Goal: Task Accomplishment & Management: Manage account settings

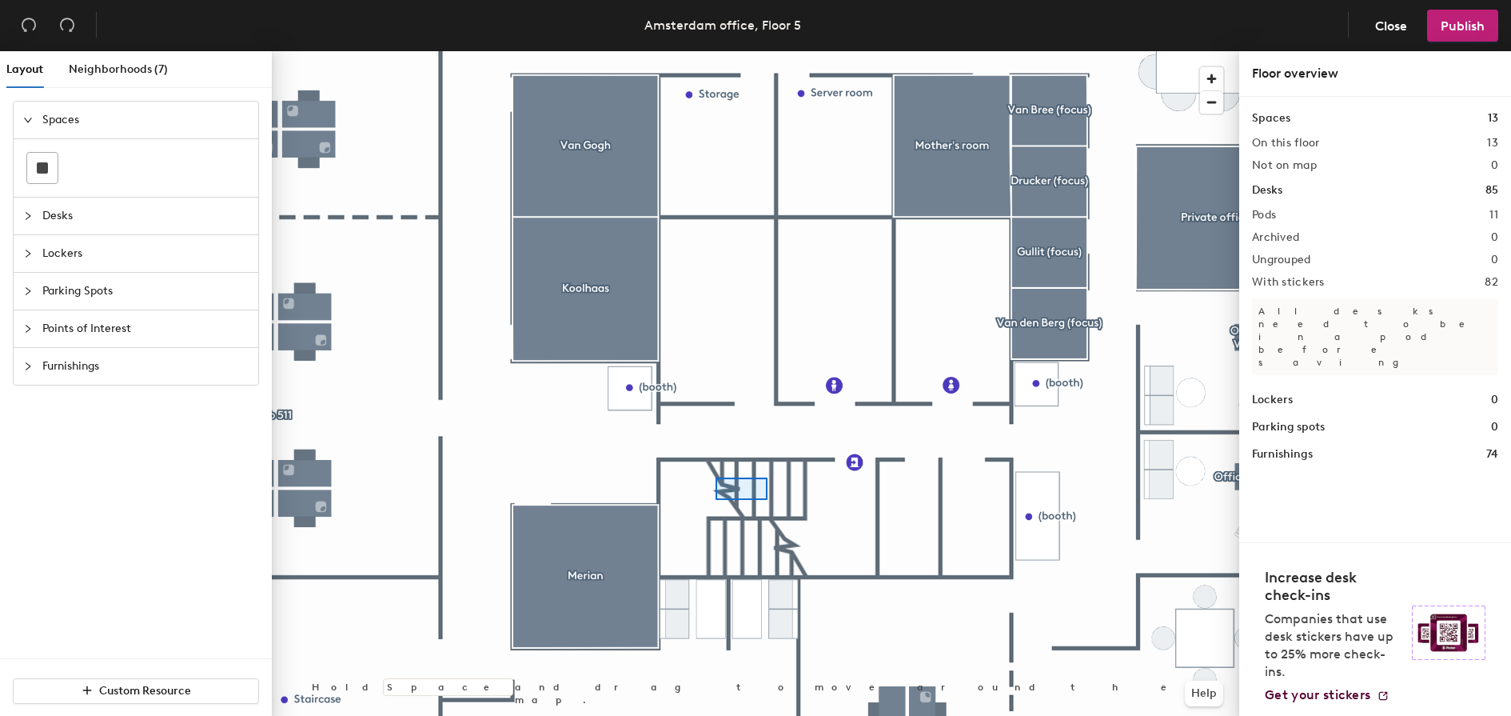
click at [716, 51] on div at bounding box center [755, 51] width 967 height 0
click at [53, 254] on span "Lockers" at bounding box center [145, 253] width 206 height 37
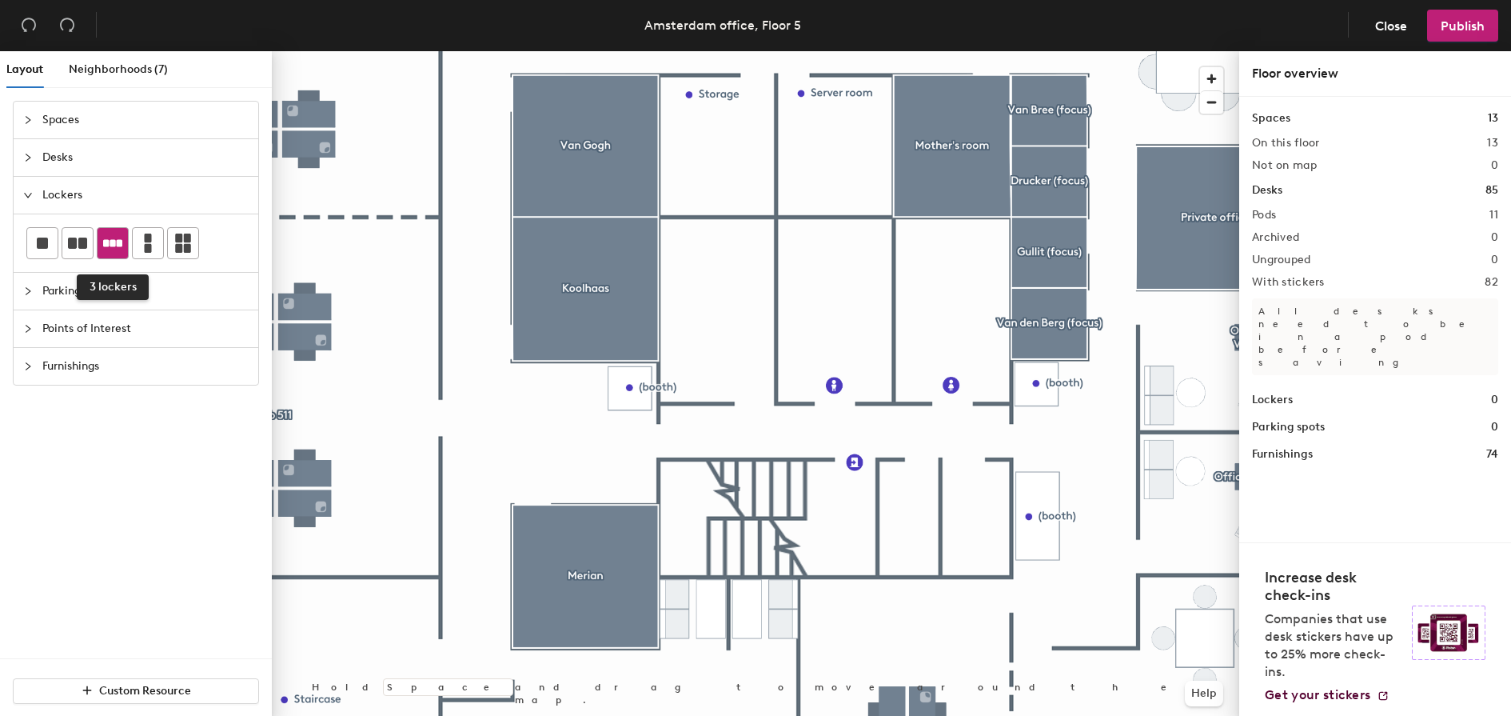
click at [111, 253] on div at bounding box center [113, 243] width 30 height 30
click at [1465, 28] on span "Publish" at bounding box center [1463, 25] width 44 height 15
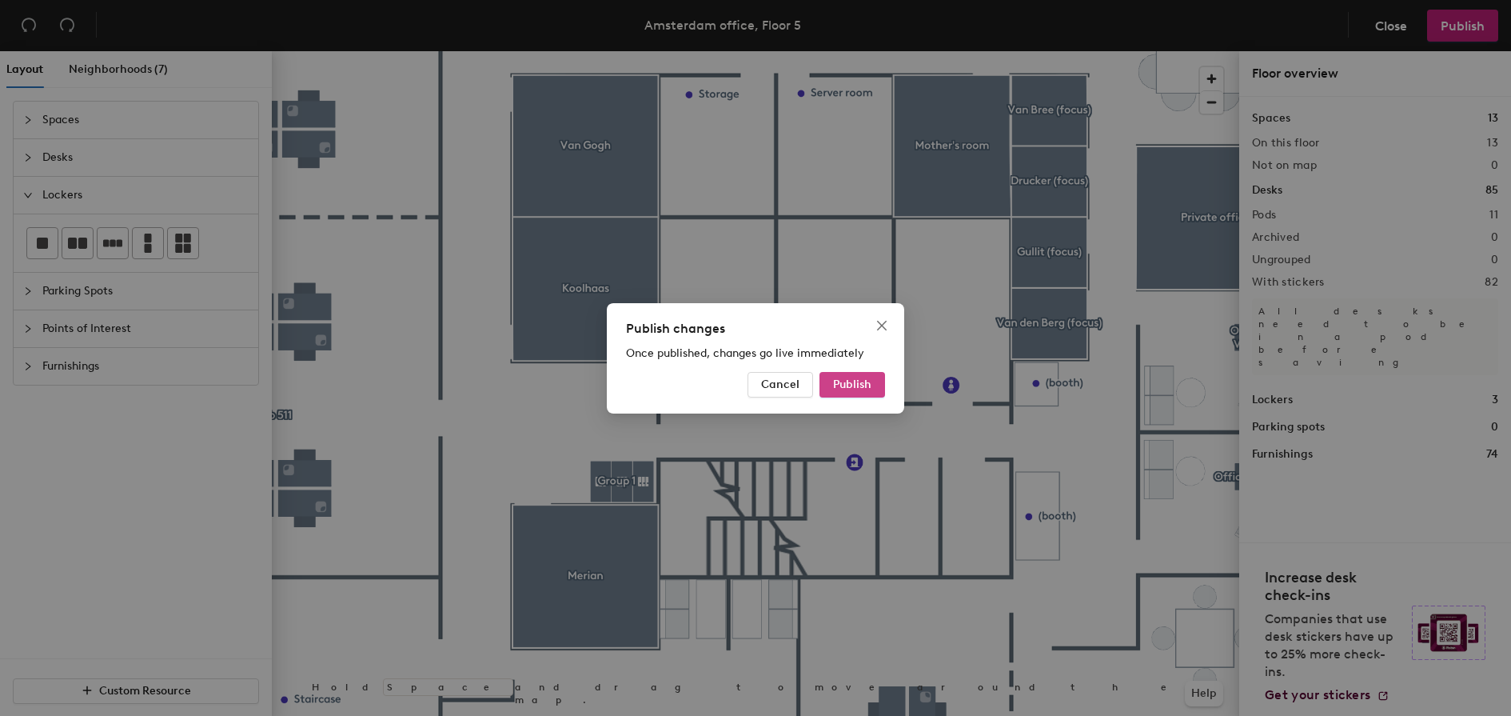
click at [871, 382] on span "Publish" at bounding box center [852, 384] width 38 height 14
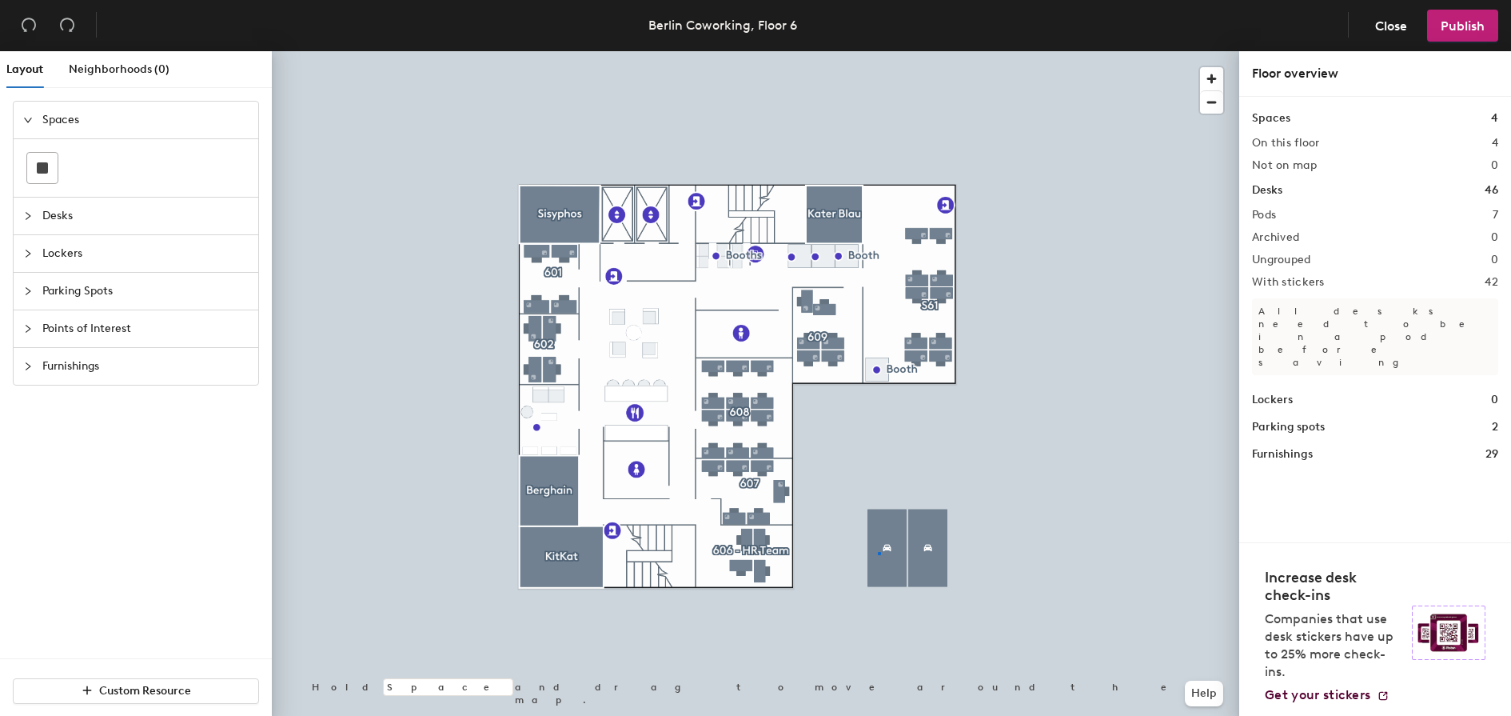
click at [878, 51] on div at bounding box center [755, 51] width 967 height 0
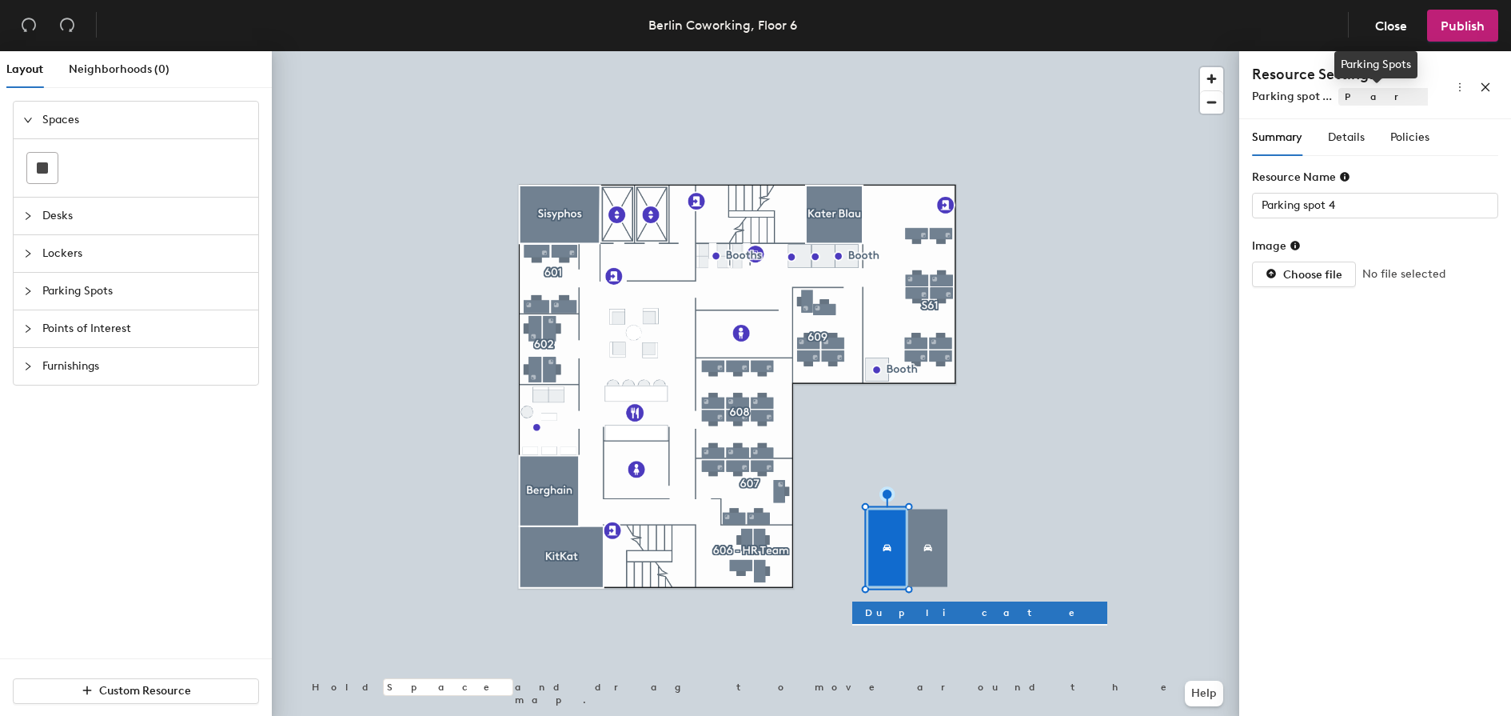
click at [1365, 95] on span "Parking Spots" at bounding box center [1525, 97] width 374 height 18
click at [1334, 272] on span "Choose file" at bounding box center [1312, 275] width 59 height 14
click at [1361, 138] on span "Details" at bounding box center [1346, 137] width 37 height 14
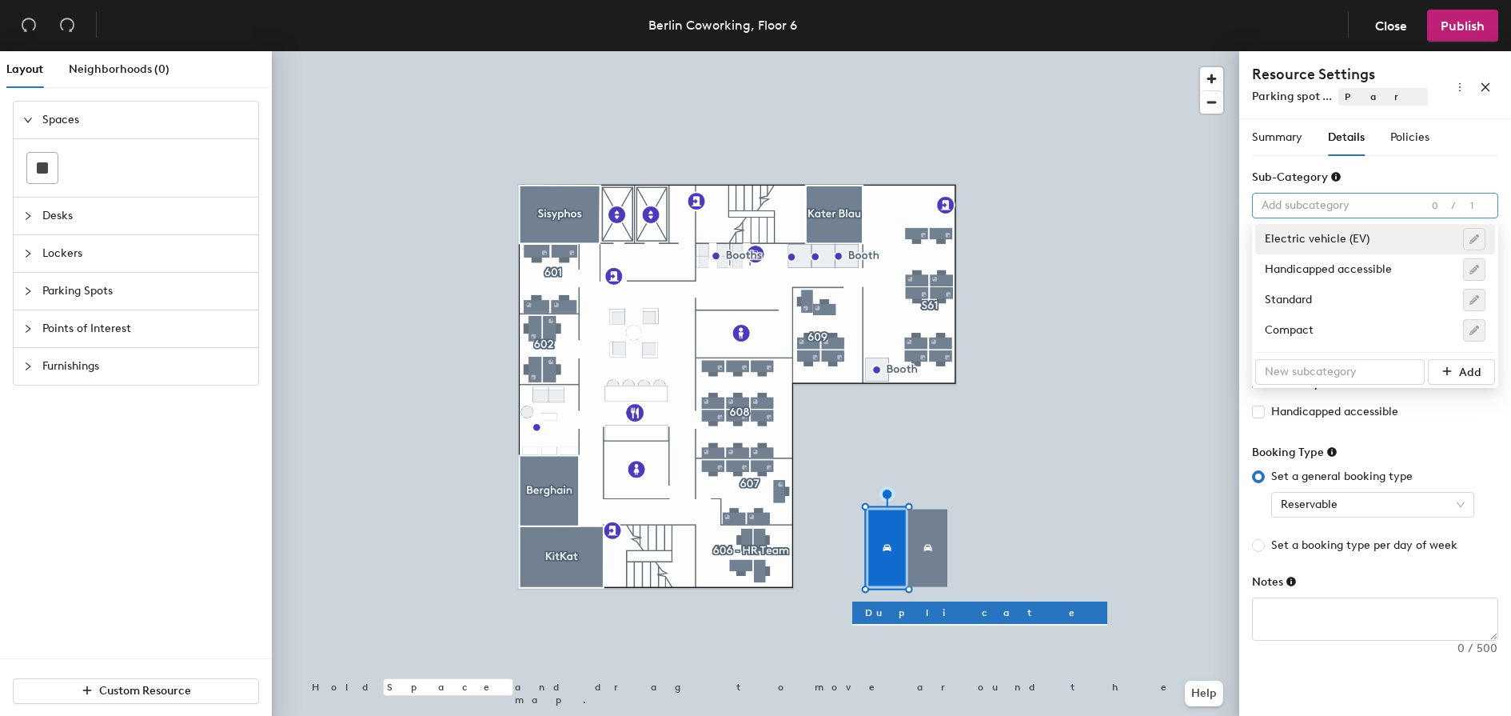
click at [1321, 205] on div at bounding box center [1366, 205] width 223 height 22
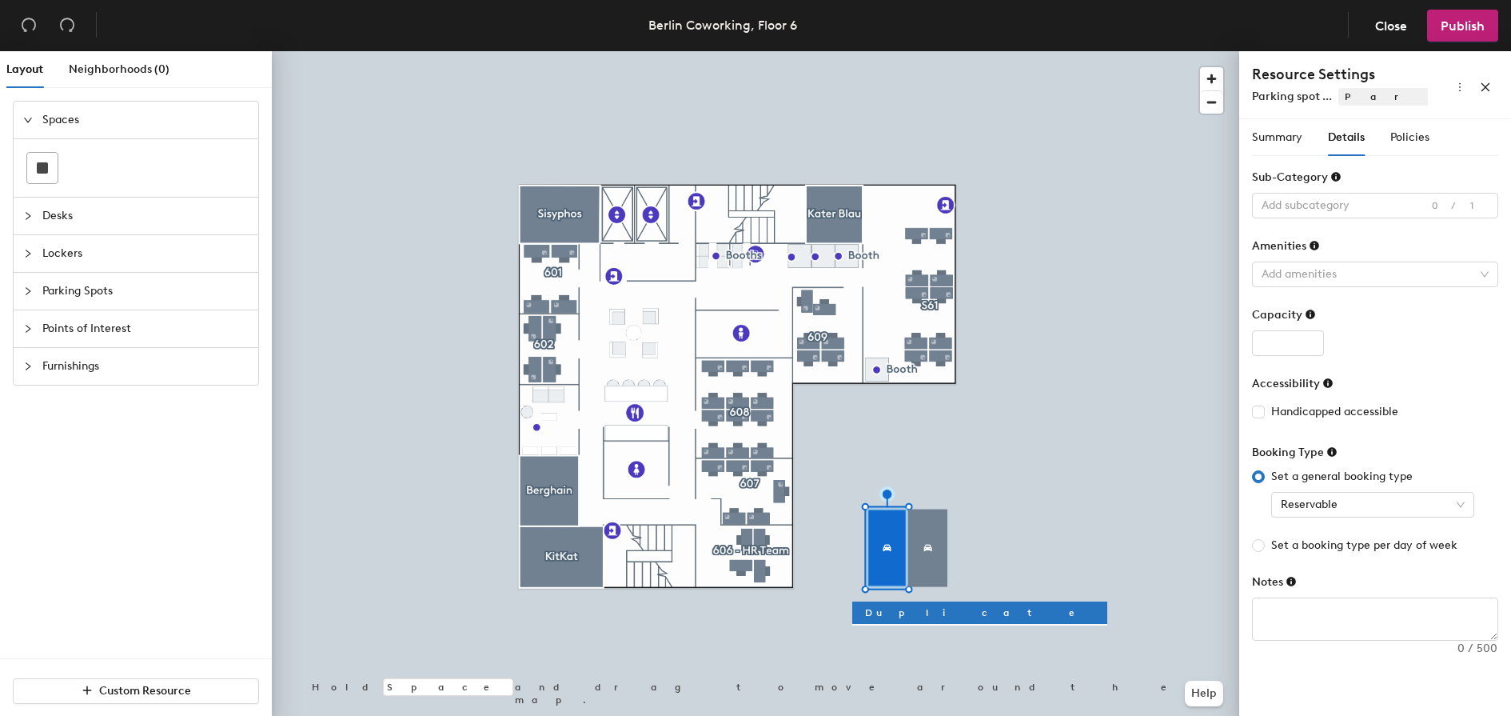
click at [1391, 175] on div "Sub-Category" at bounding box center [1375, 181] width 246 height 24
click at [1317, 285] on form "Sub-Category Add subcategory 0/1 Amenities Add amenities Capacity Accessibility…" at bounding box center [1375, 405] width 246 height 472
click at [1315, 270] on div at bounding box center [1366, 274] width 223 height 22
click at [1353, 234] on form "Sub-Category Add subcategory 0/1 Amenities Add amenities Capacity Accessibility…" at bounding box center [1375, 405] width 246 height 472
type input "0"
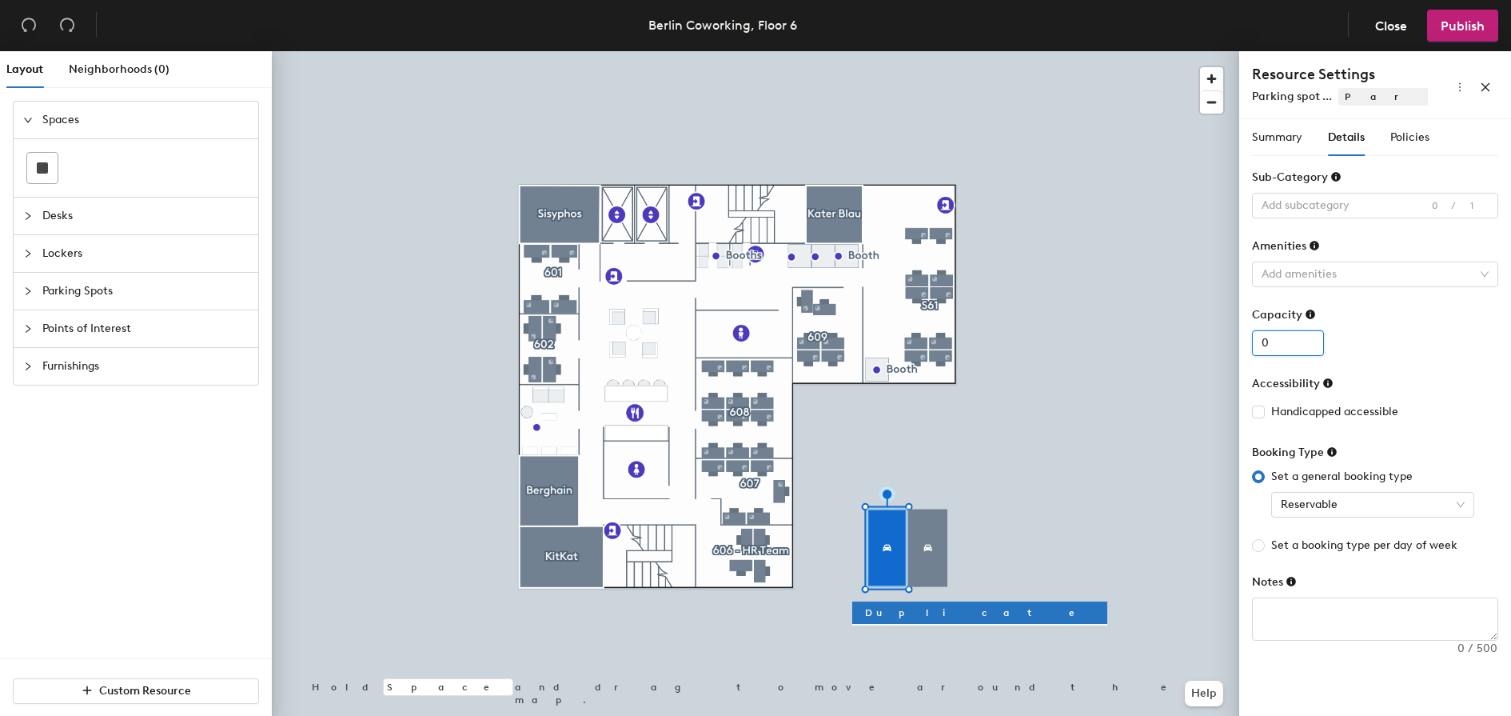
click at [1302, 347] on input "0" at bounding box center [1288, 343] width 72 height 26
click at [1349, 332] on div "0" at bounding box center [1375, 343] width 246 height 26
click at [1351, 320] on div "Capacity" at bounding box center [1375, 318] width 246 height 24
click at [1368, 548] on span "Set a booking type per day of week" at bounding box center [1364, 545] width 199 height 18
click at [1265, 548] on input "Set a booking type per day of week" at bounding box center [1258, 545] width 13 height 13
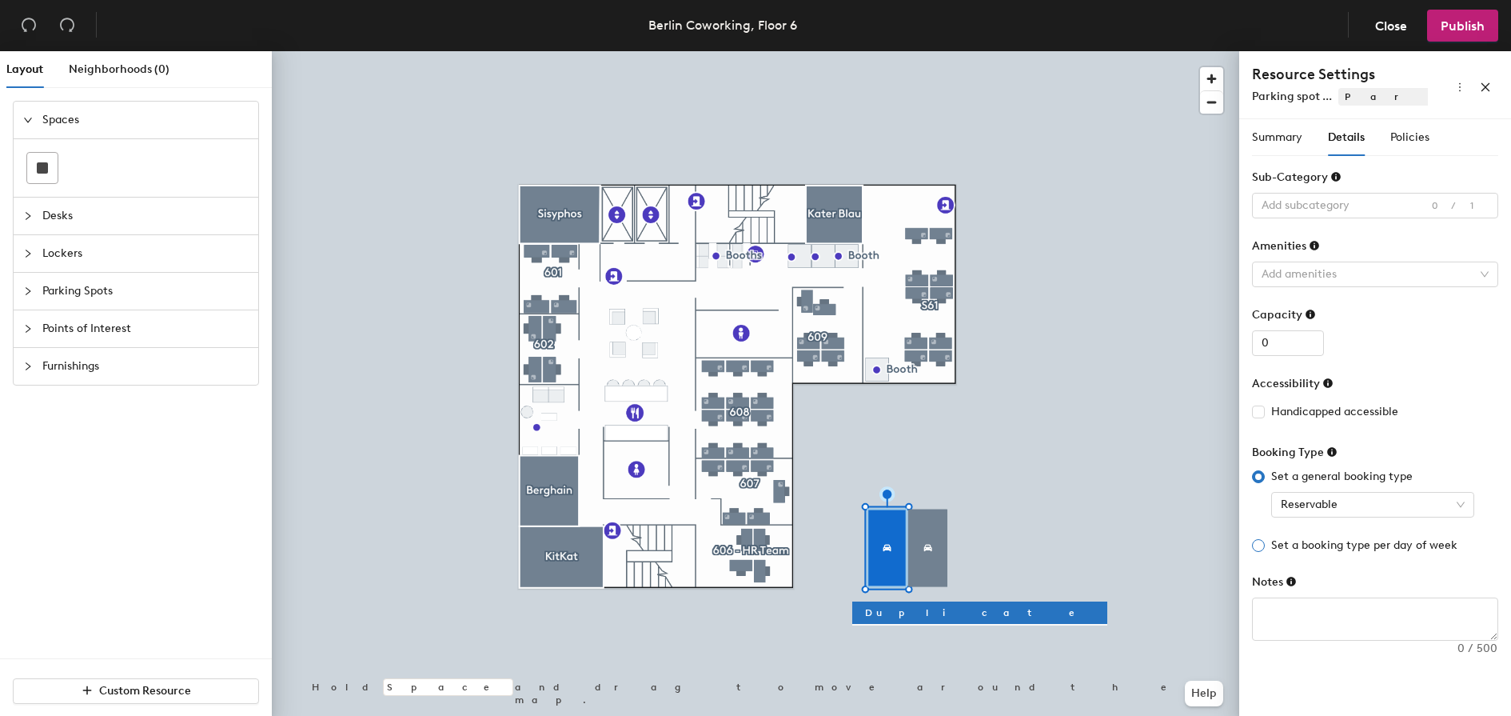
radio input "true"
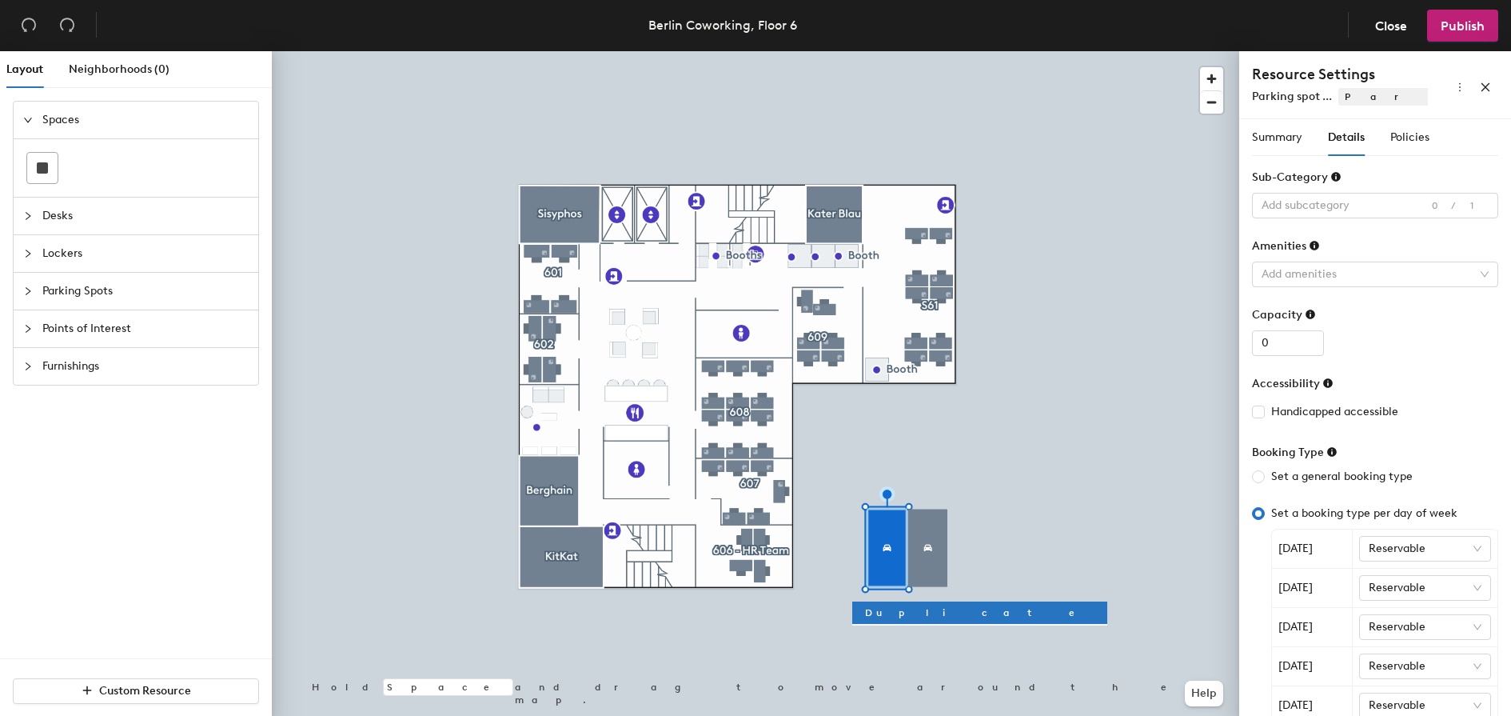
click at [1347, 516] on span "Set a booking type per day of week" at bounding box center [1364, 513] width 199 height 18
click at [1265, 516] on input "Set a booking type per day of week" at bounding box center [1258, 513] width 13 height 13
click at [1341, 473] on span "Set a general booking type" at bounding box center [1342, 477] width 154 height 18
click at [1265, 473] on input "Set a general booking type" at bounding box center [1258, 476] width 13 height 13
radio input "true"
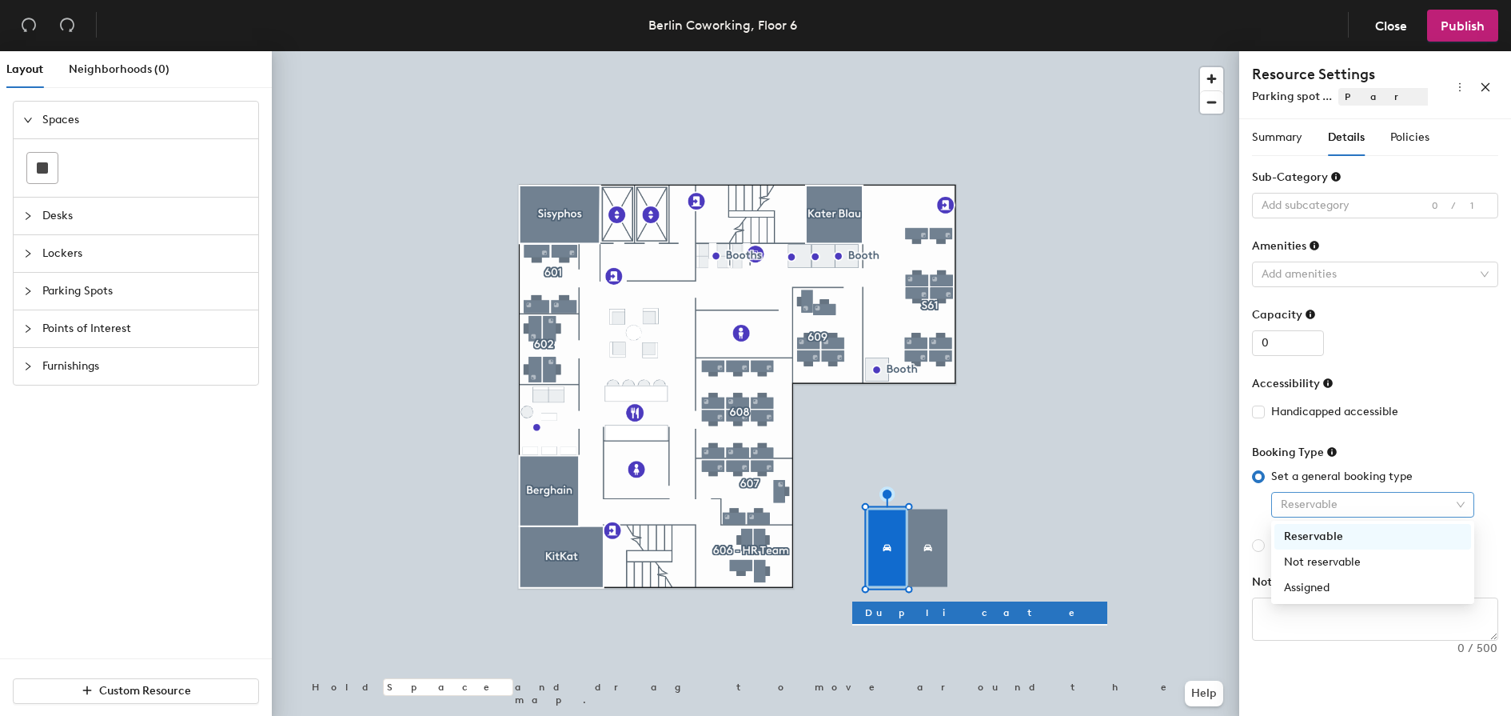
click at [1343, 509] on span "Reservable" at bounding box center [1373, 504] width 184 height 24
click at [1405, 445] on div "Booking Type" at bounding box center [1375, 456] width 246 height 24
click at [1406, 138] on span "Policies" at bounding box center [1409, 137] width 39 height 14
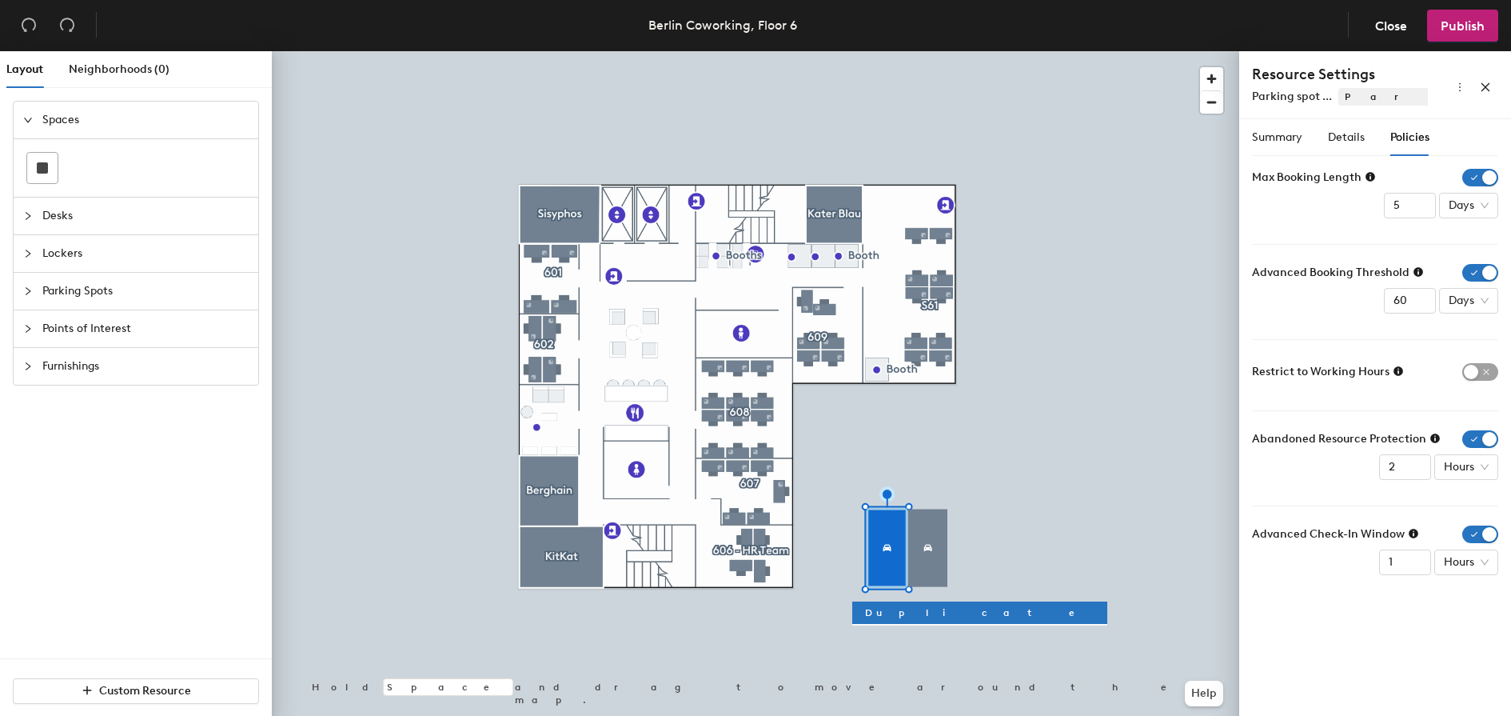
click at [1146, 51] on div at bounding box center [755, 51] width 967 height 0
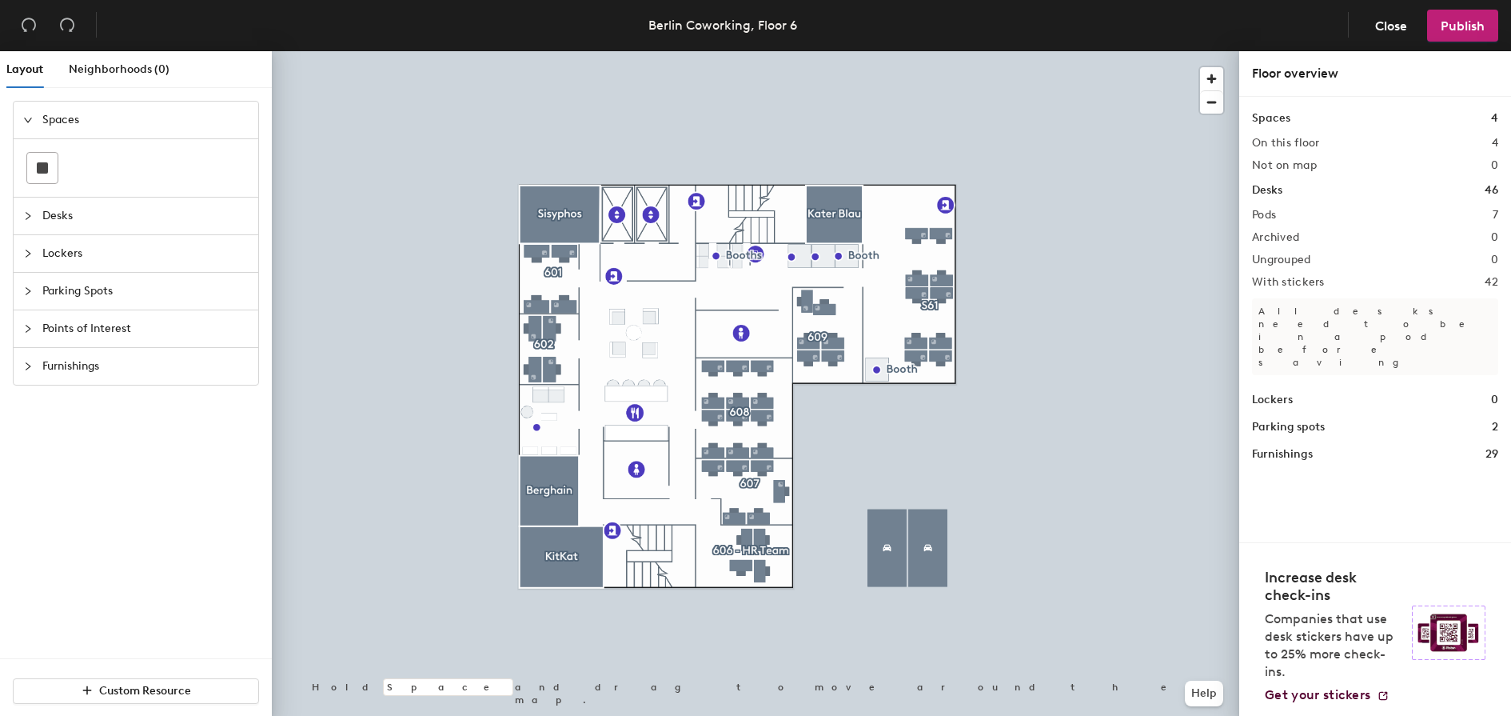
click at [106, 258] on span "Lockers" at bounding box center [145, 253] width 206 height 37
click at [85, 210] on span "Lockers" at bounding box center [145, 195] width 206 height 37
click at [102, 239] on span "Parking Spots" at bounding box center [145, 232] width 206 height 37
click at [142, 313] on span "Furnishings" at bounding box center [145, 307] width 206 height 37
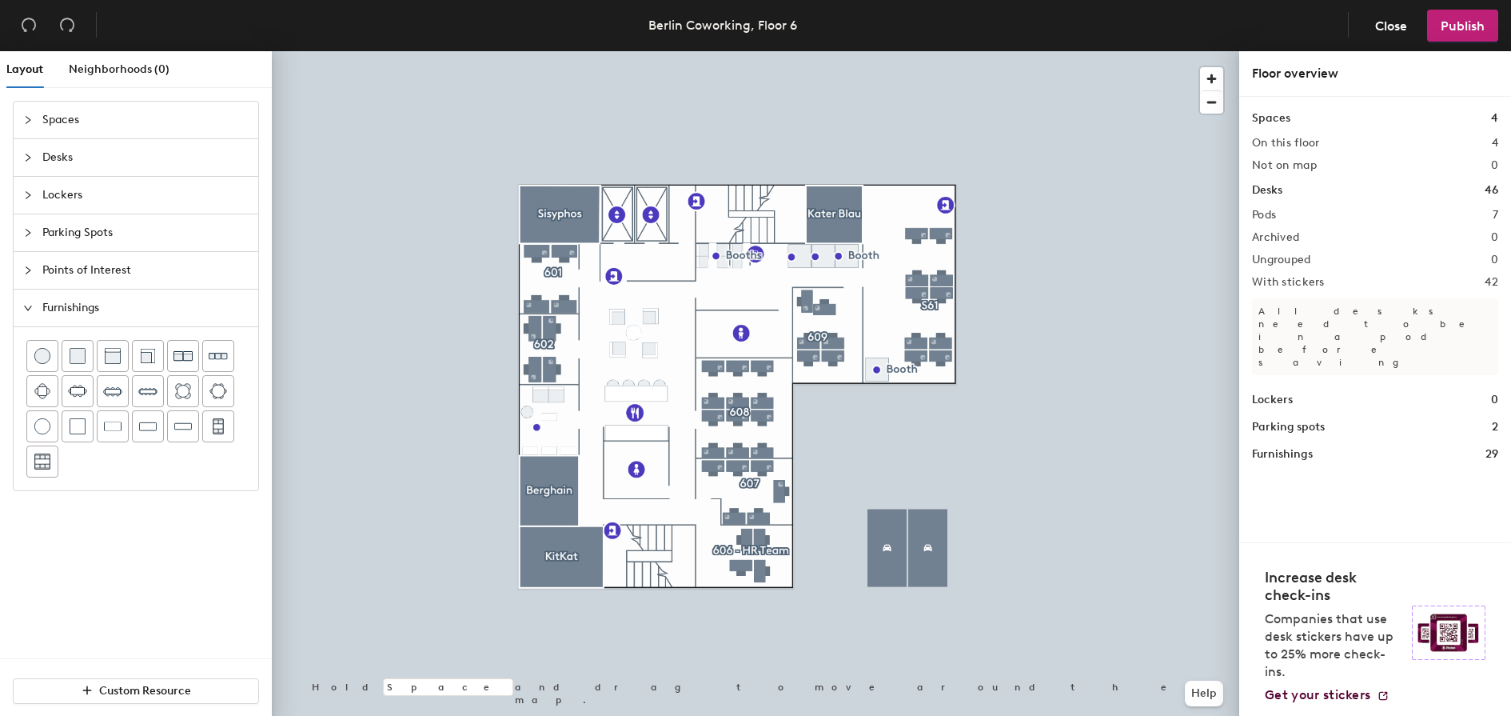
click at [142, 313] on span "Furnishings" at bounding box center [145, 307] width 206 height 37
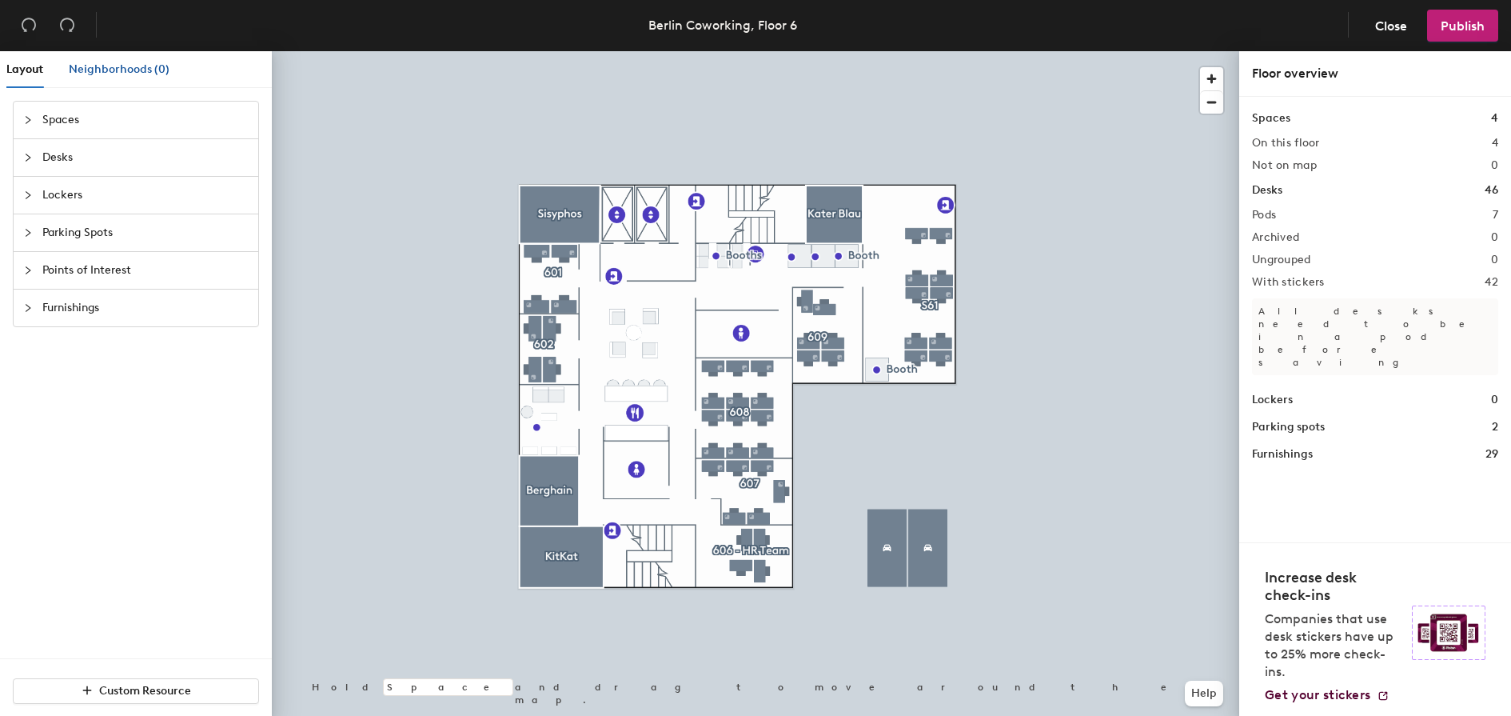
click at [146, 66] on span "Neighborhoods (0)" at bounding box center [119, 69] width 101 height 14
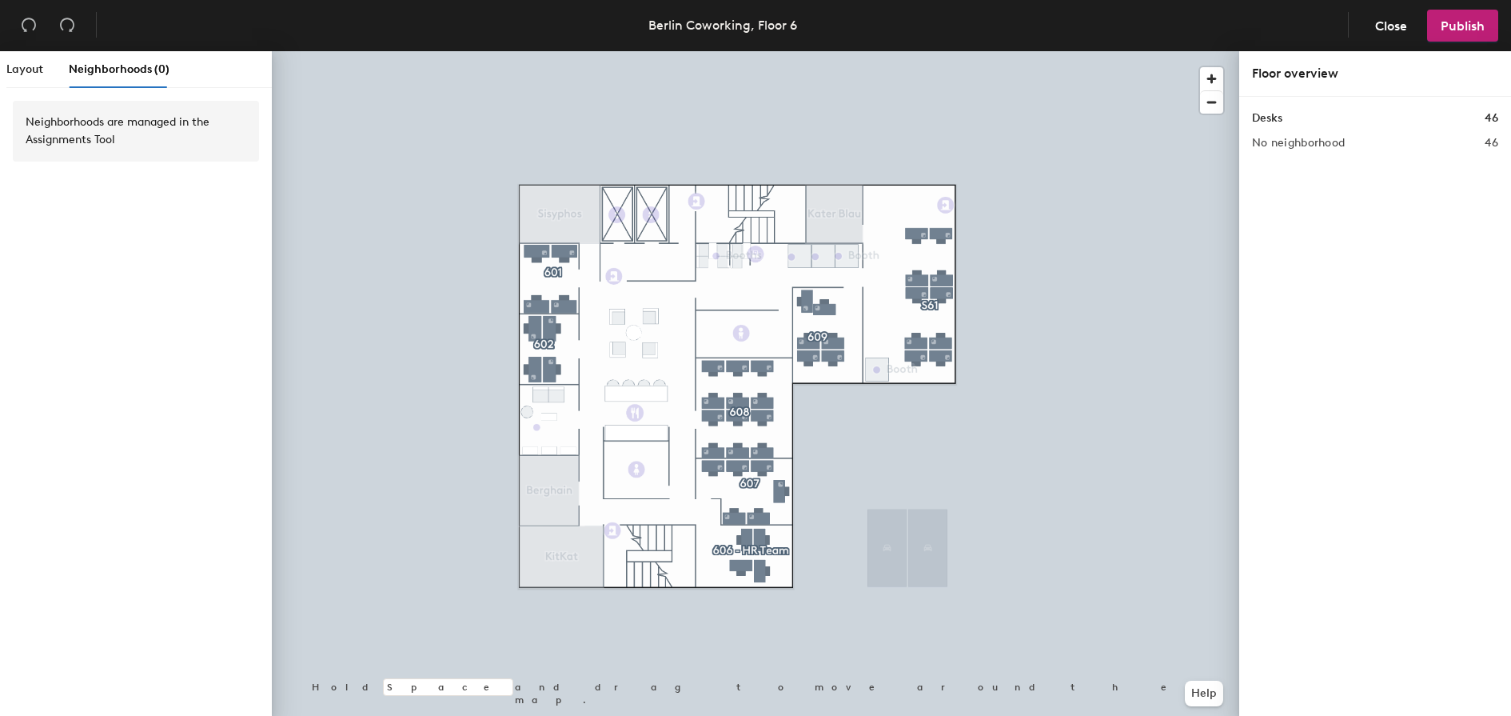
click at [766, 51] on div at bounding box center [755, 51] width 967 height 0
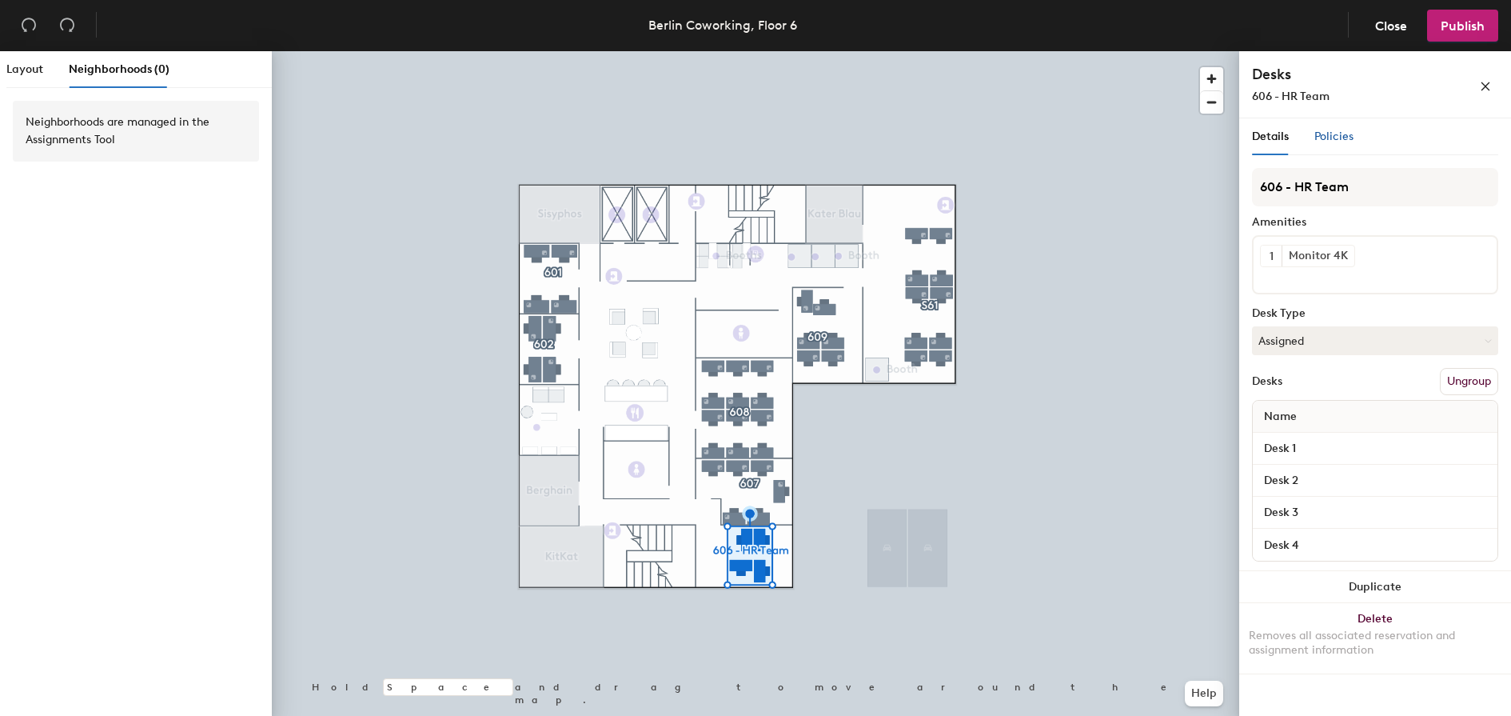
click at [1342, 136] on span "Policies" at bounding box center [1333, 137] width 39 height 14
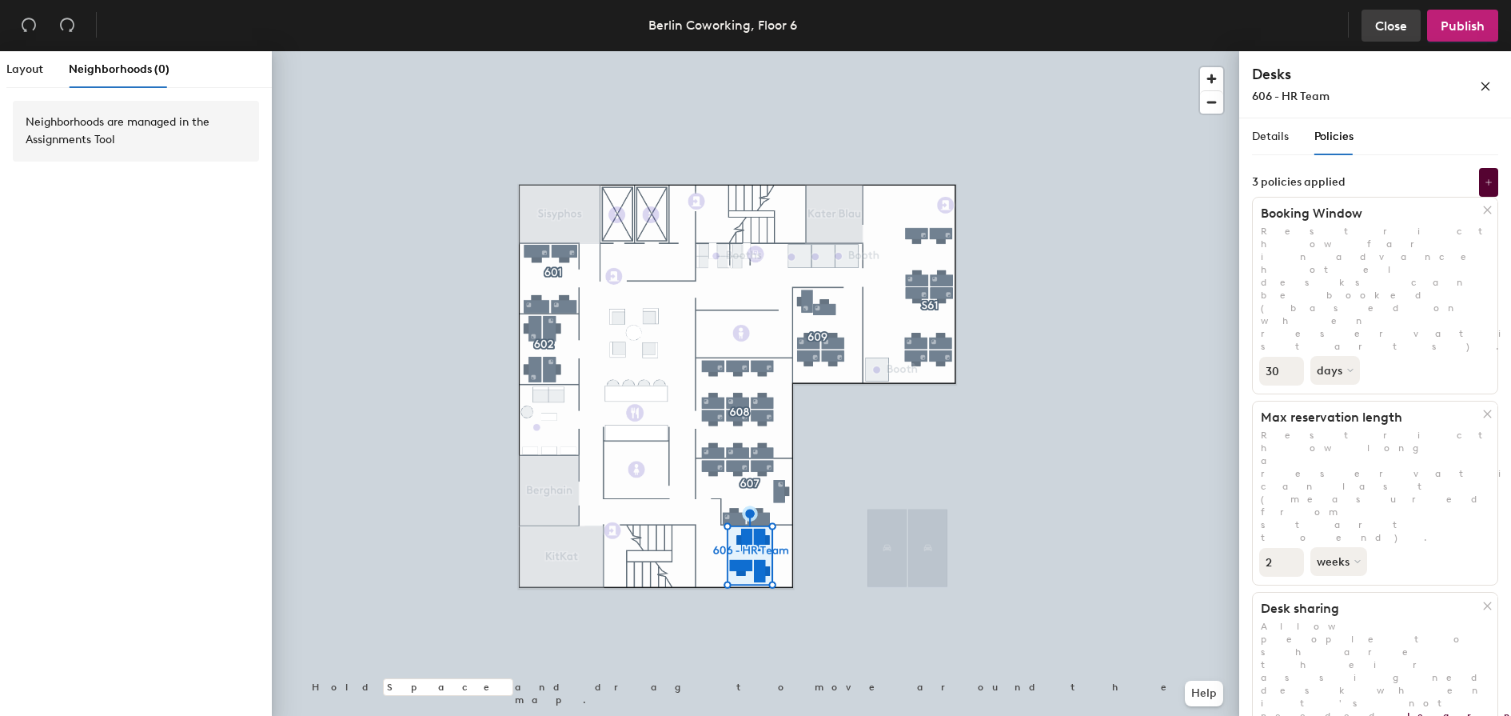
click at [1395, 26] on span "Close" at bounding box center [1391, 25] width 32 height 15
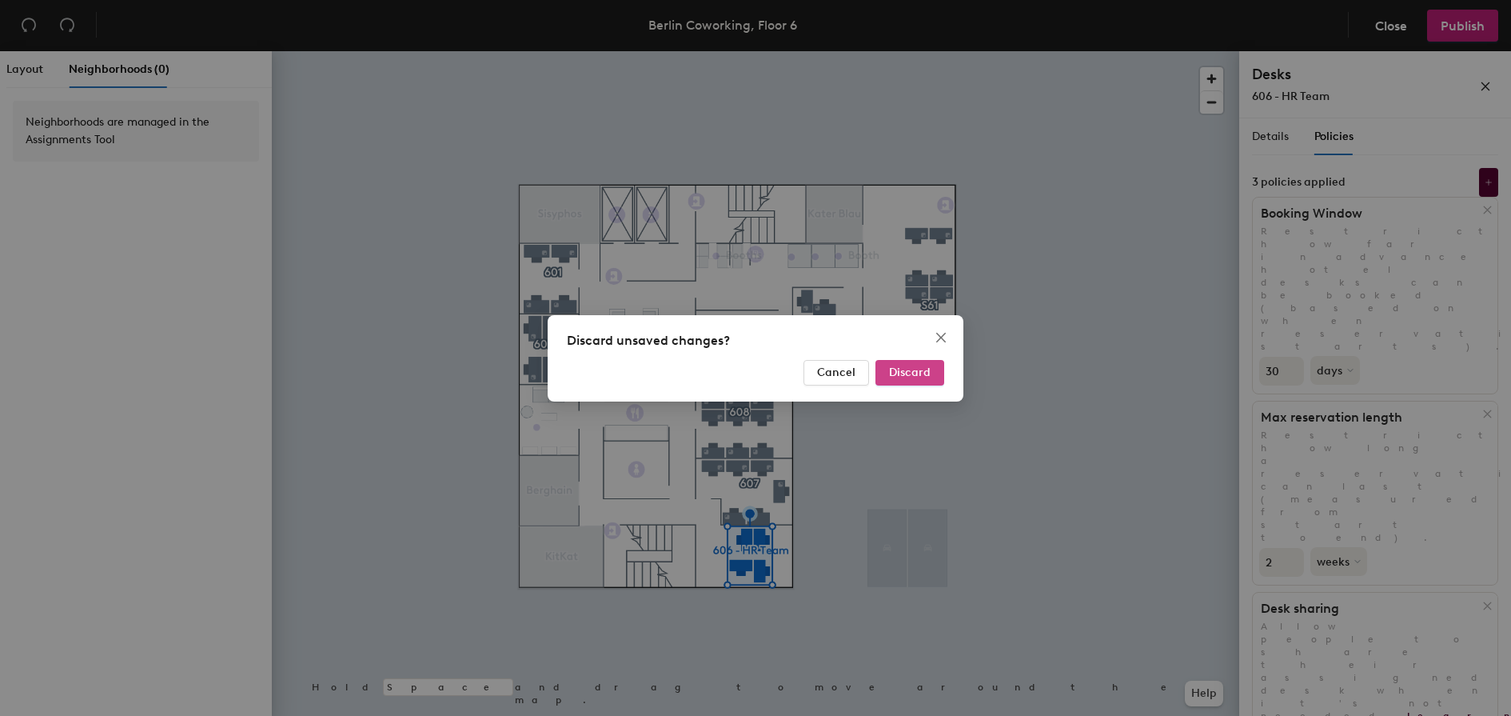
click at [892, 369] on span "Discard" at bounding box center [910, 372] width 42 height 14
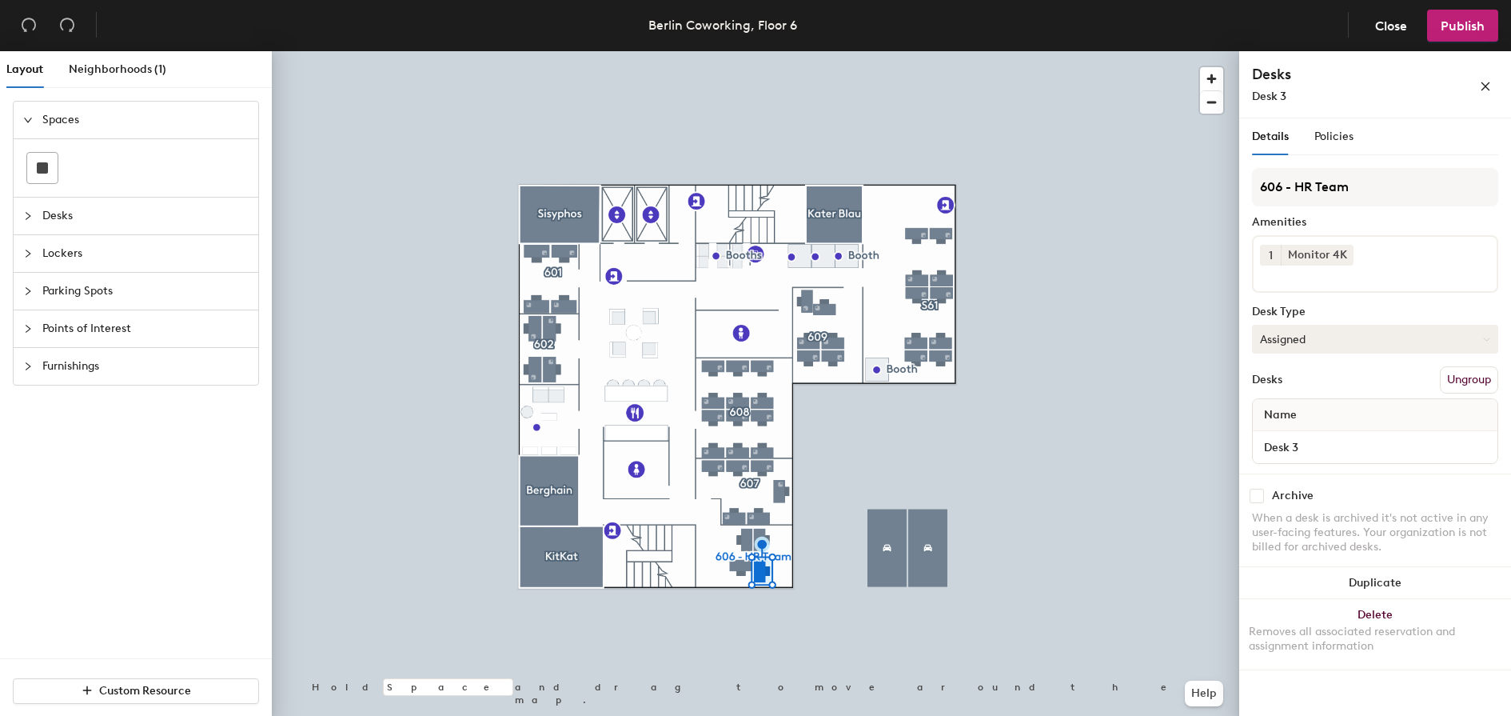
click at [1324, 338] on button "Assigned" at bounding box center [1375, 339] width 246 height 29
click at [1318, 387] on div "Assigned" at bounding box center [1333, 389] width 160 height 24
click at [1331, 371] on div "Desks Ungroup" at bounding box center [1375, 379] width 246 height 27
click at [1326, 137] on span "Policies" at bounding box center [1333, 137] width 39 height 14
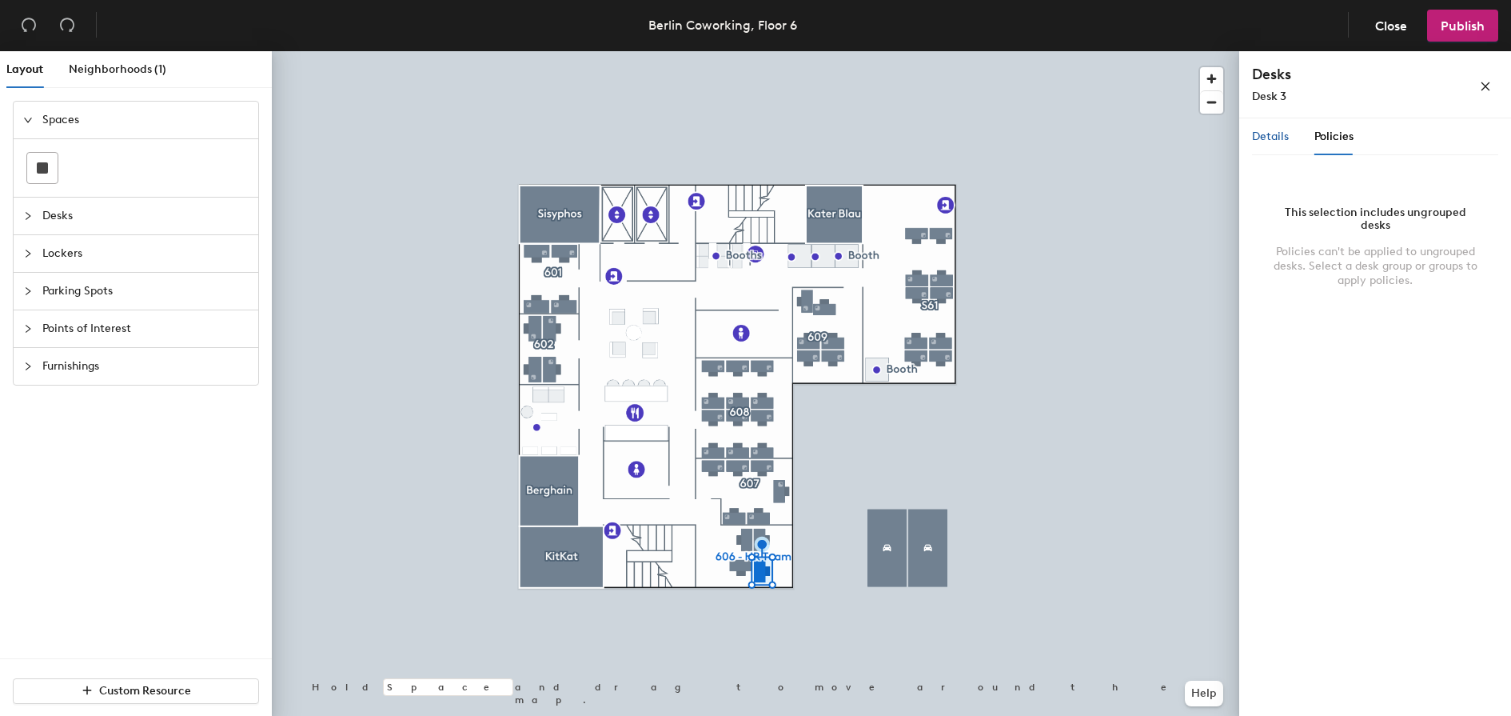
click at [1275, 143] on div "Details" at bounding box center [1270, 137] width 37 height 18
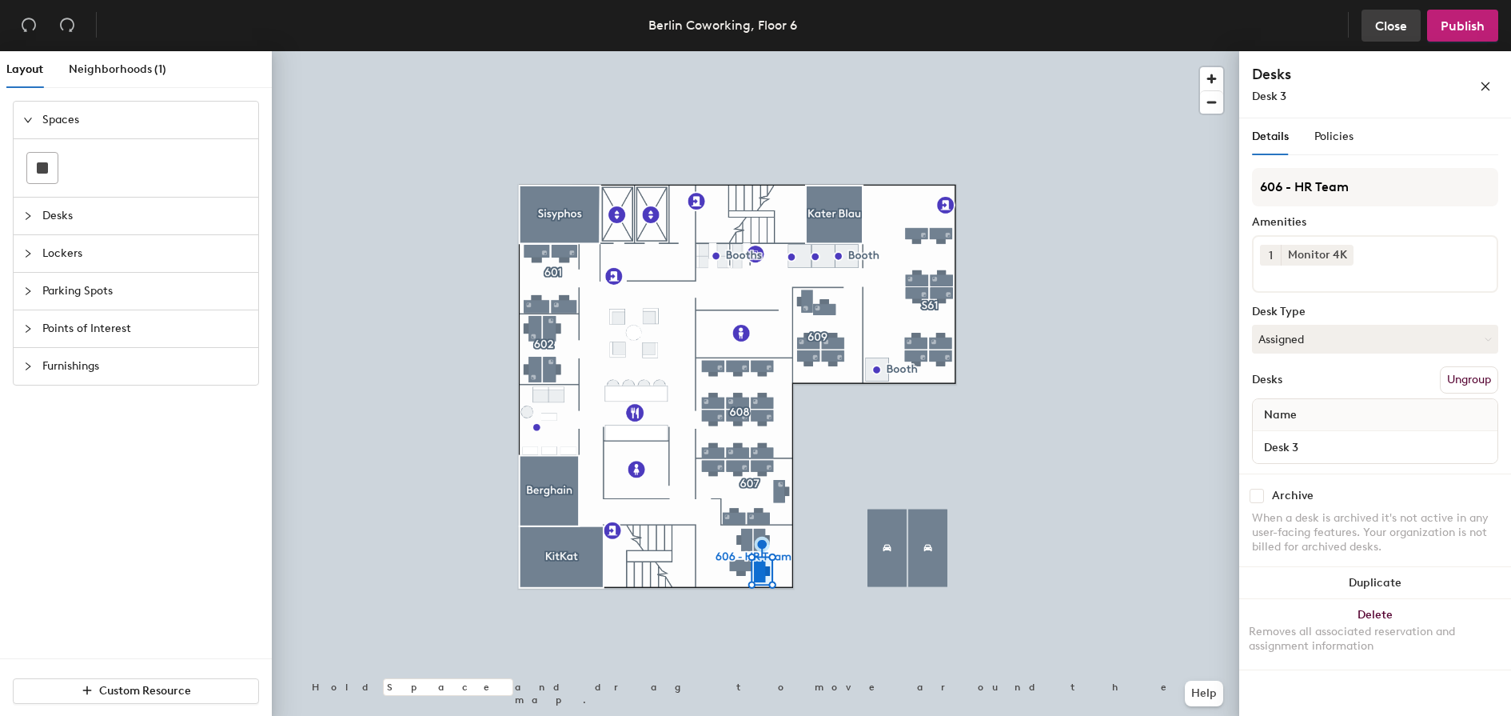
click at [1398, 18] on span "Close" at bounding box center [1391, 25] width 32 height 15
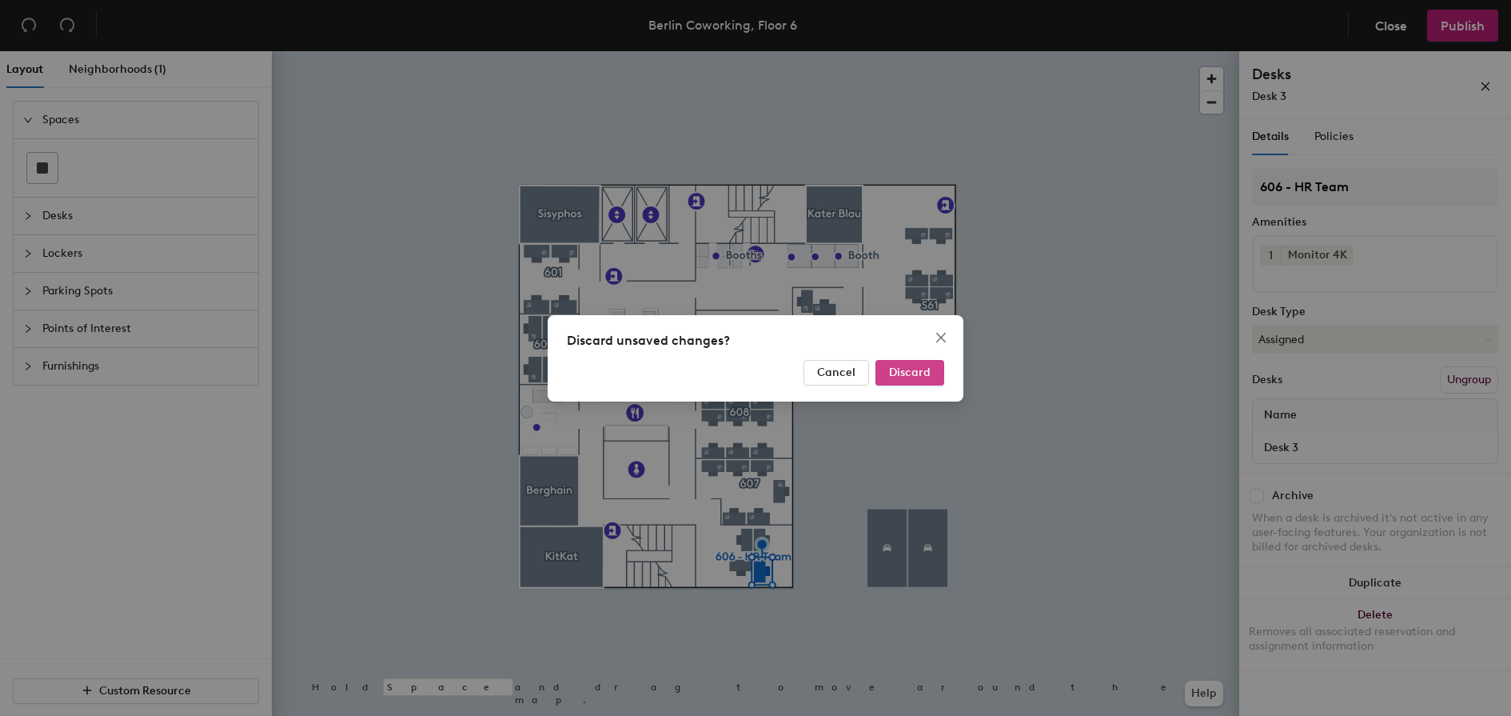
click at [915, 370] on span "Discard" at bounding box center [910, 372] width 42 height 14
